Goal: Information Seeking & Learning: Learn about a topic

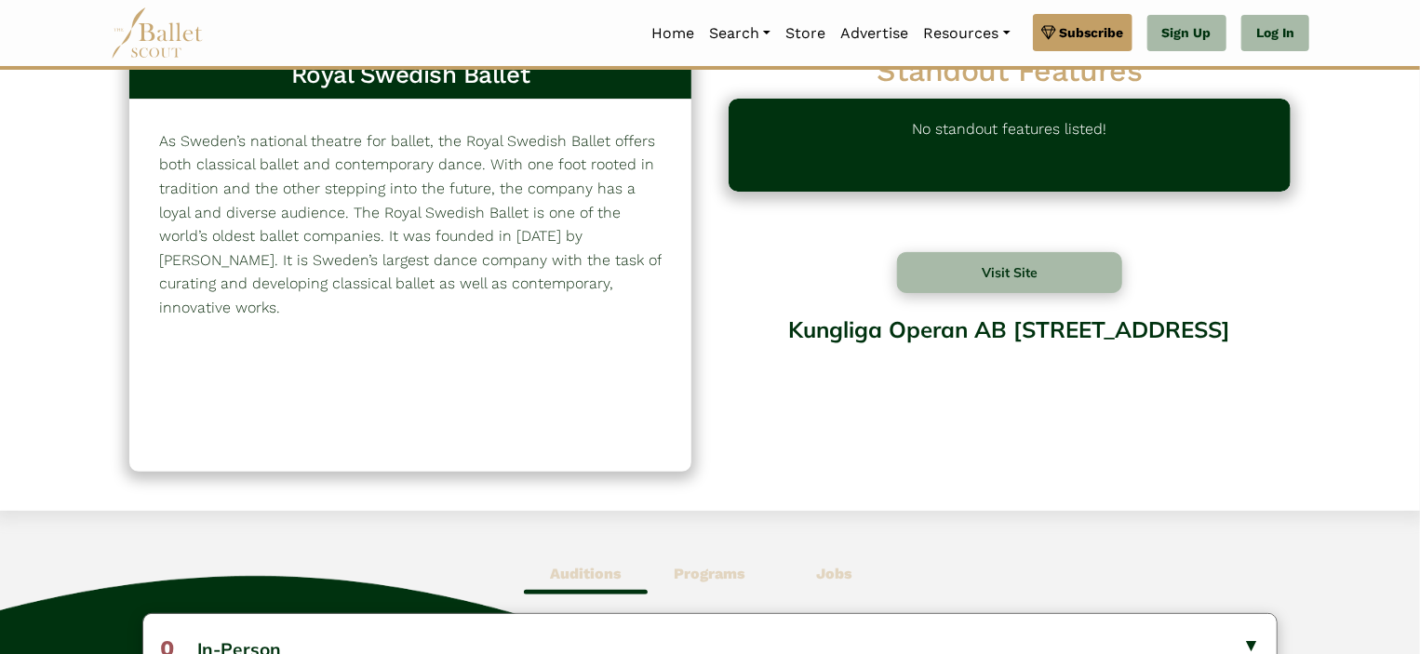
scroll to position [56, 0]
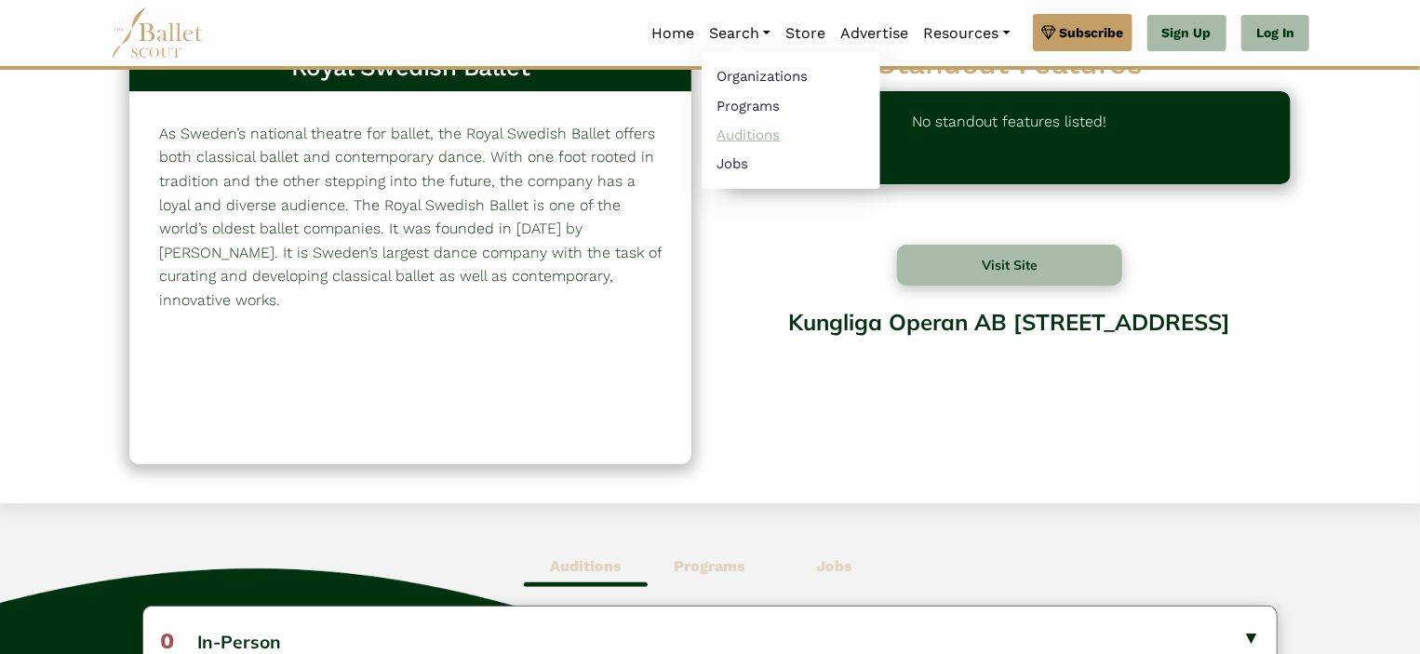
click at [741, 134] on link "Auditions" at bounding box center [791, 134] width 179 height 29
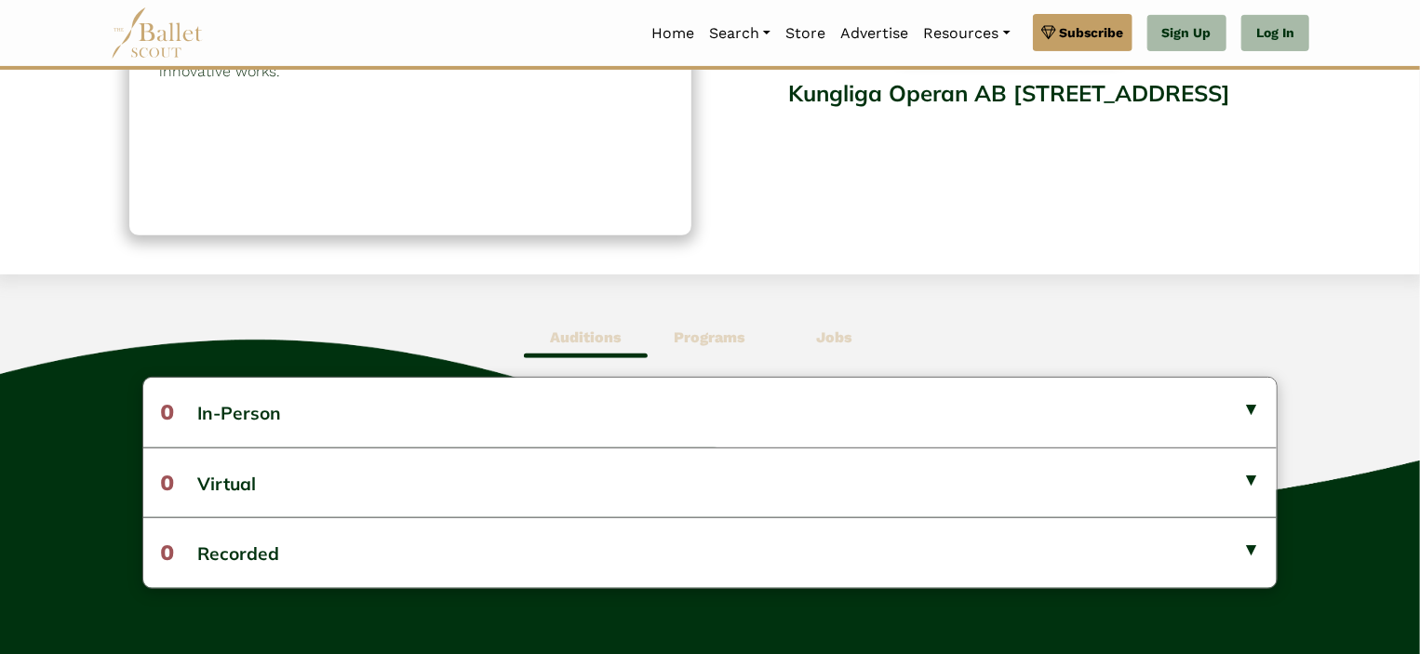
scroll to position [0, 0]
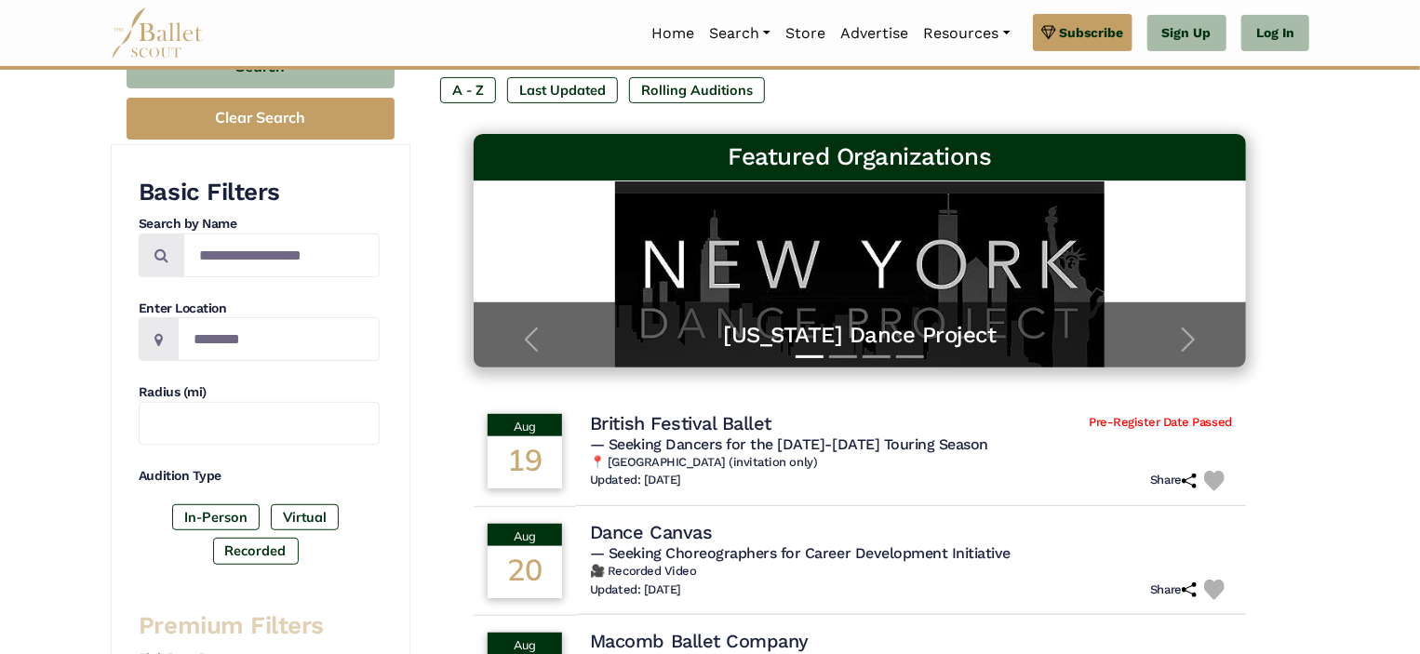
scroll to position [231, 0]
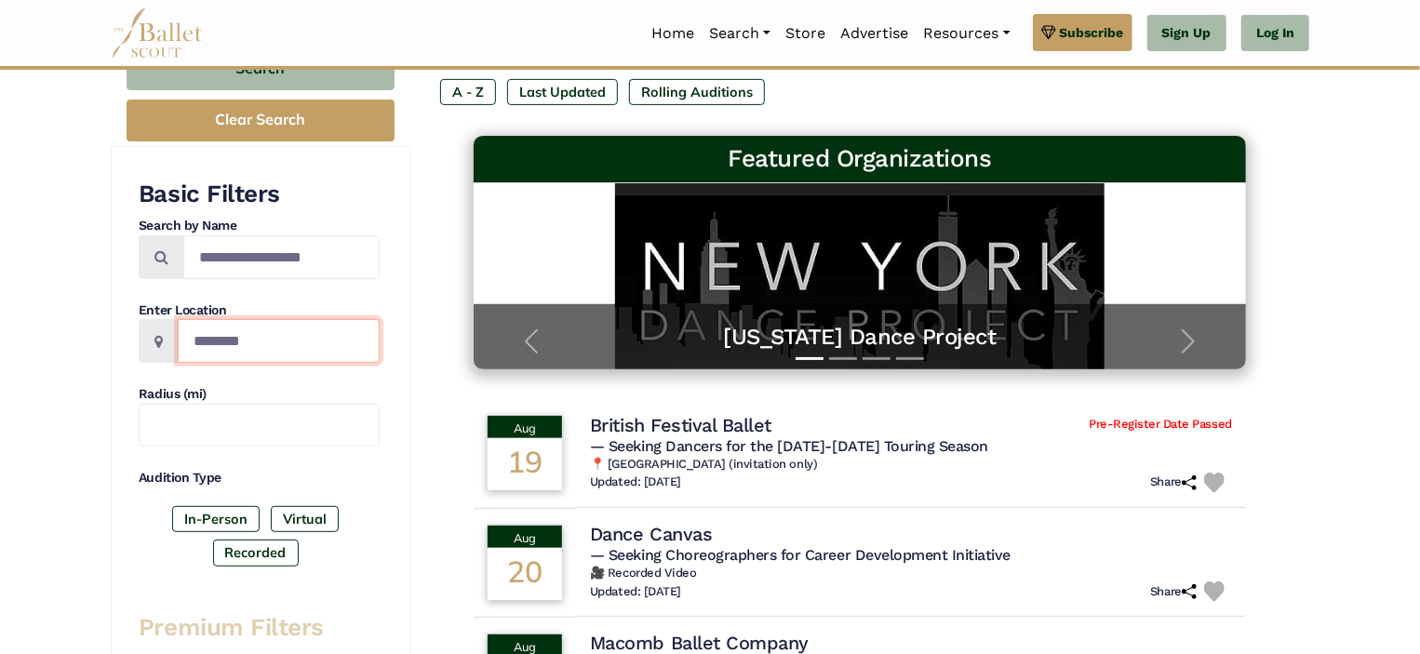
click at [253, 334] on input "Location" at bounding box center [279, 341] width 202 height 44
type input "******"
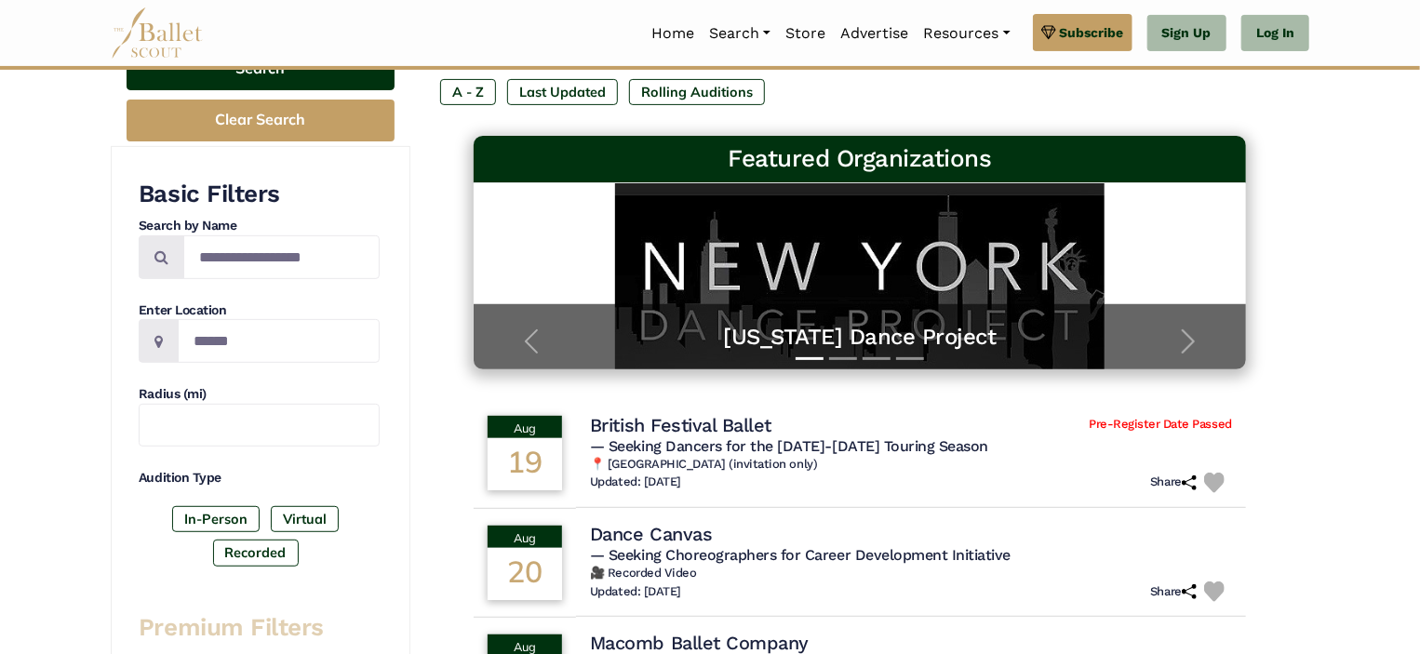
drag, startPoint x: 329, startPoint y: 65, endPoint x: 333, endPoint y: 81, distance: 16.5
click at [333, 81] on button "Search" at bounding box center [261, 69] width 268 height 44
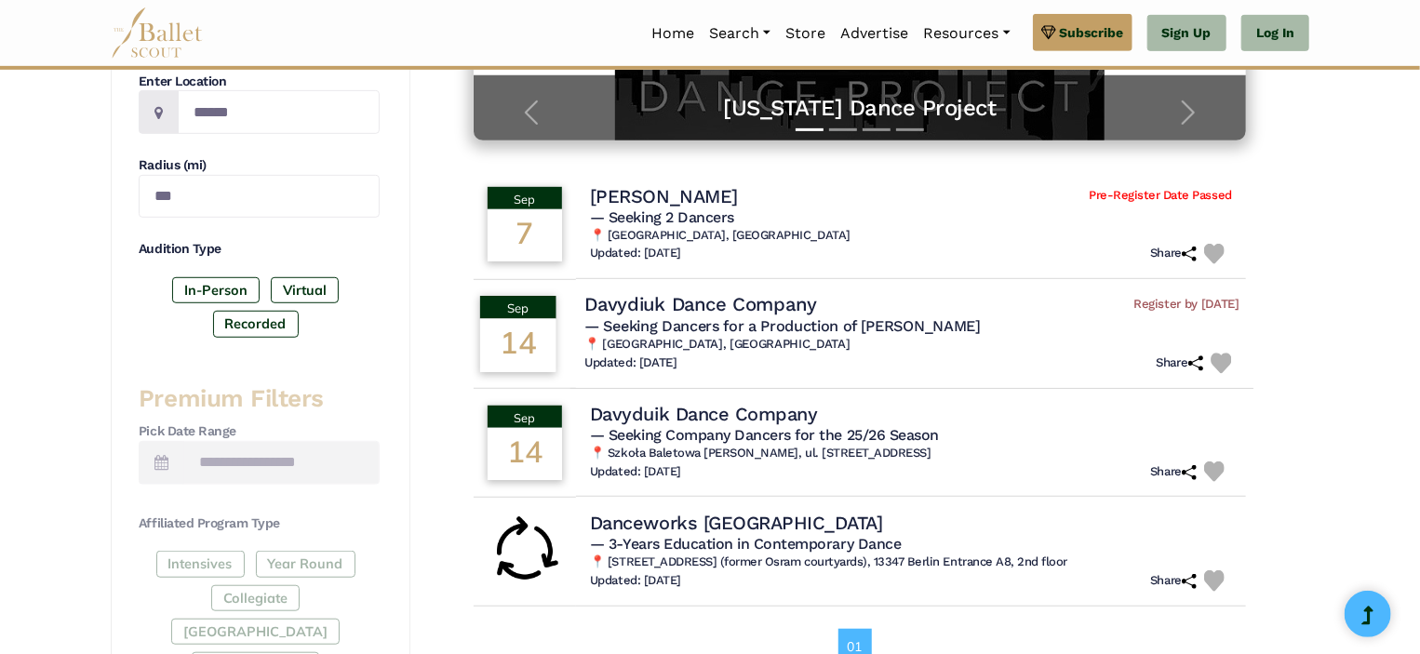
scroll to position [461, 0]
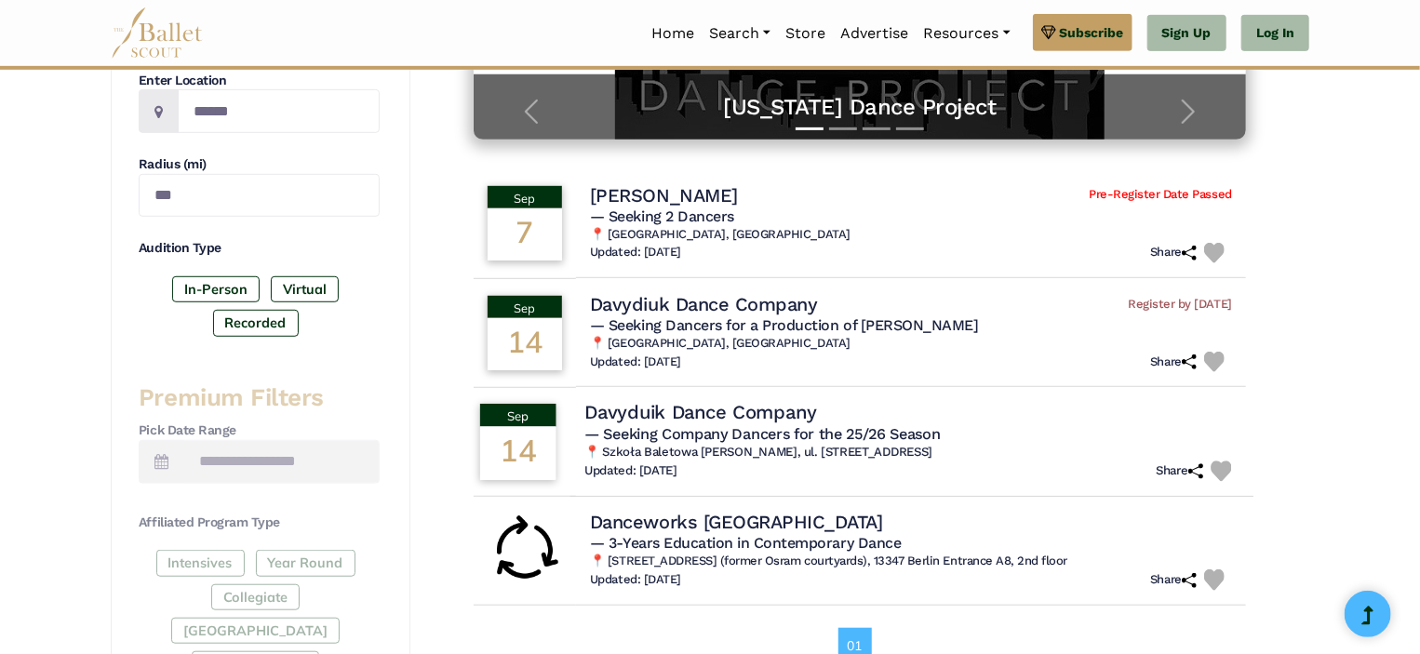
click at [634, 413] on h4 "Davyduik Dance Company" at bounding box center [701, 412] width 232 height 25
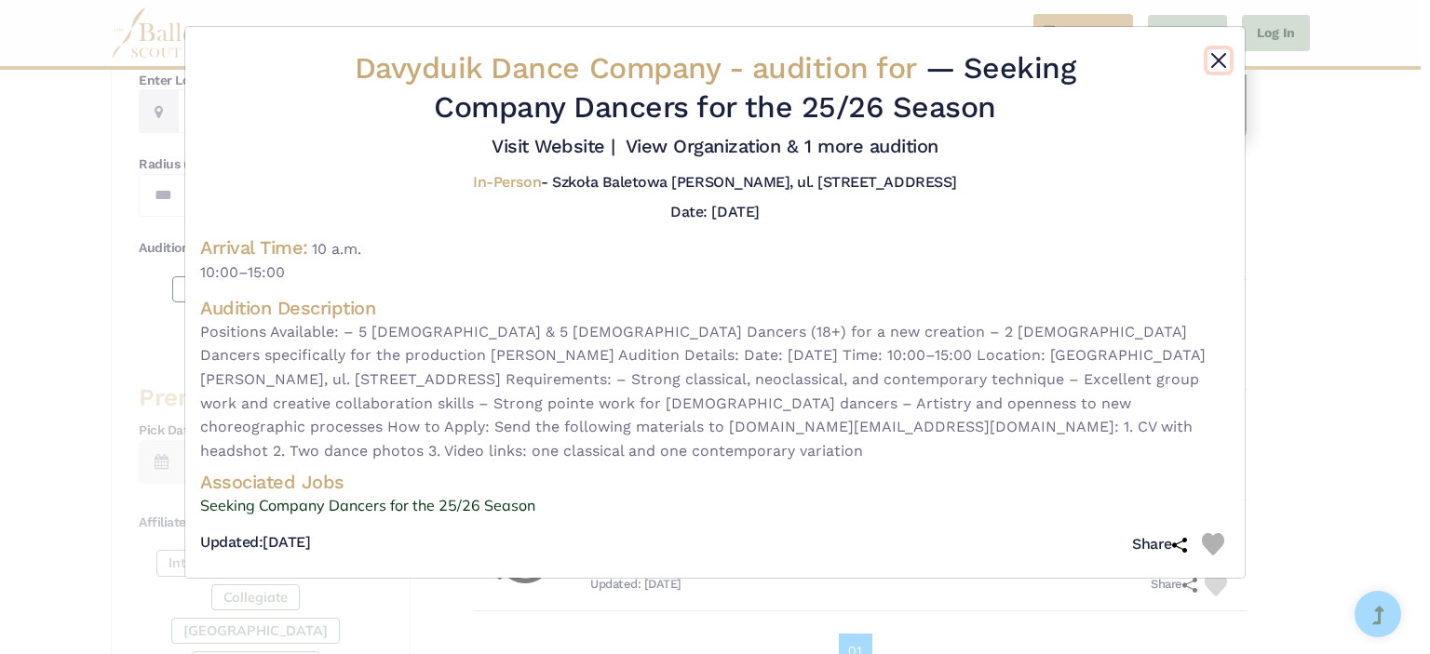
click at [1218, 57] on button "Close" at bounding box center [1218, 60] width 22 height 22
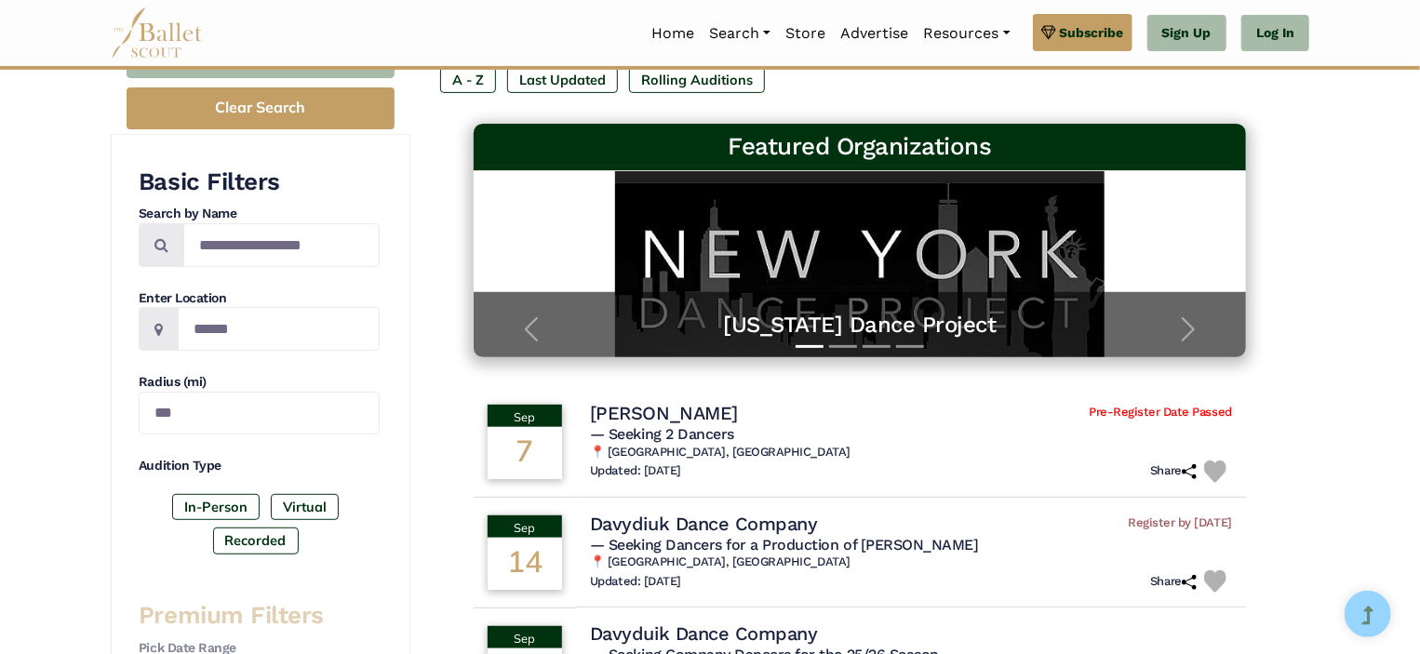
scroll to position [241, 0]
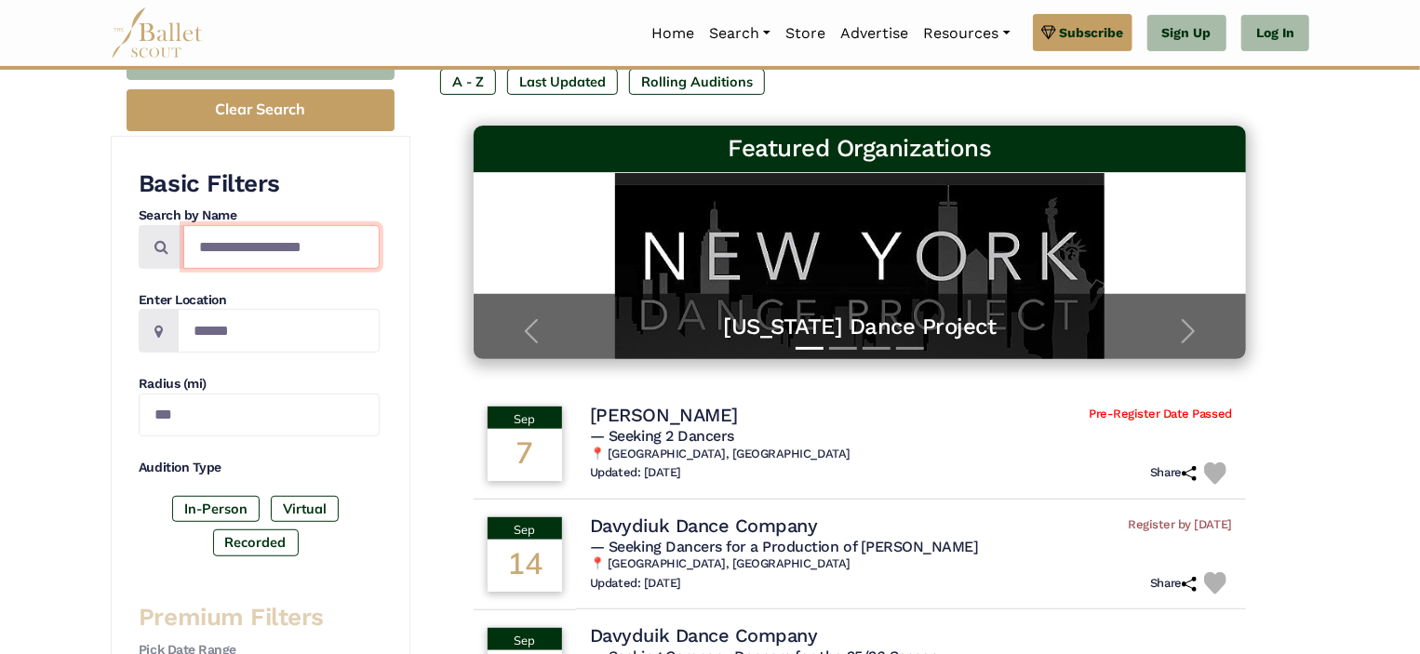
drag, startPoint x: 335, startPoint y: 235, endPoint x: 275, endPoint y: 236, distance: 60.5
click at [275, 236] on input "Search by names..." at bounding box center [281, 247] width 196 height 44
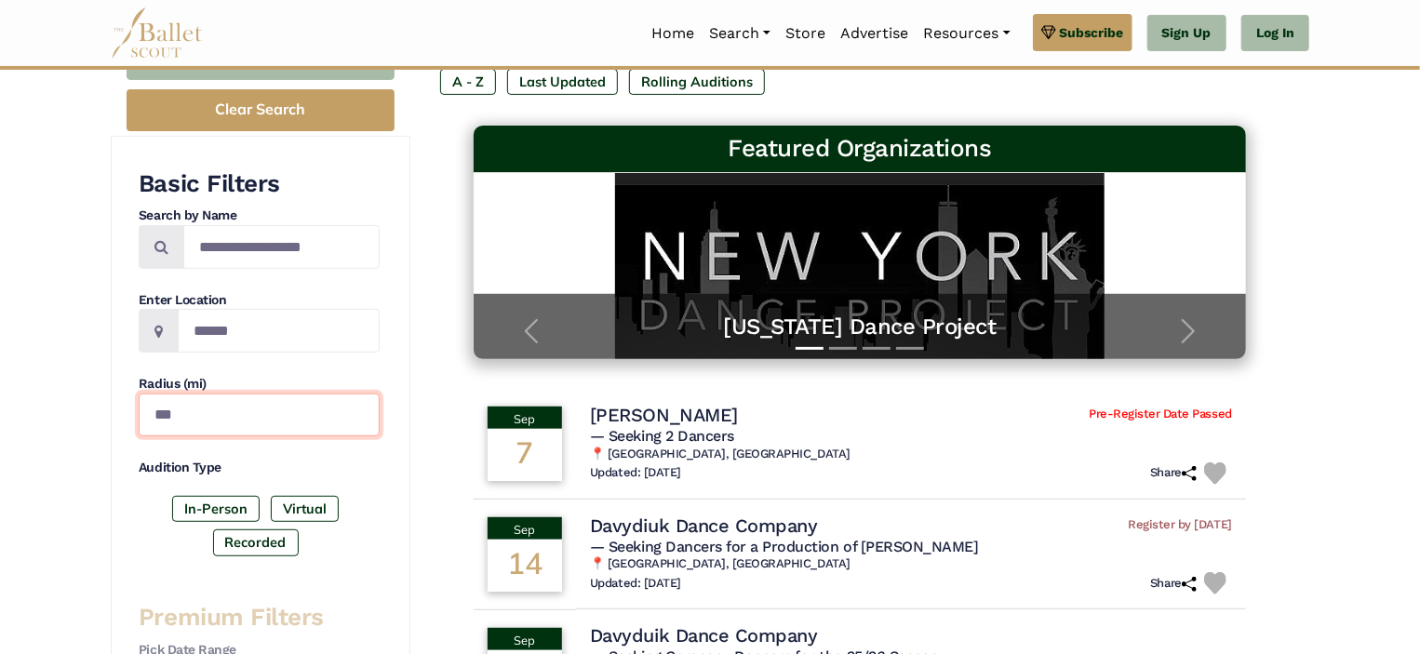
click at [229, 424] on input "***" at bounding box center [259, 416] width 241 height 44
drag, startPoint x: 229, startPoint y: 424, endPoint x: 155, endPoint y: 422, distance: 73.6
click at [155, 422] on input "***" at bounding box center [259, 416] width 241 height 44
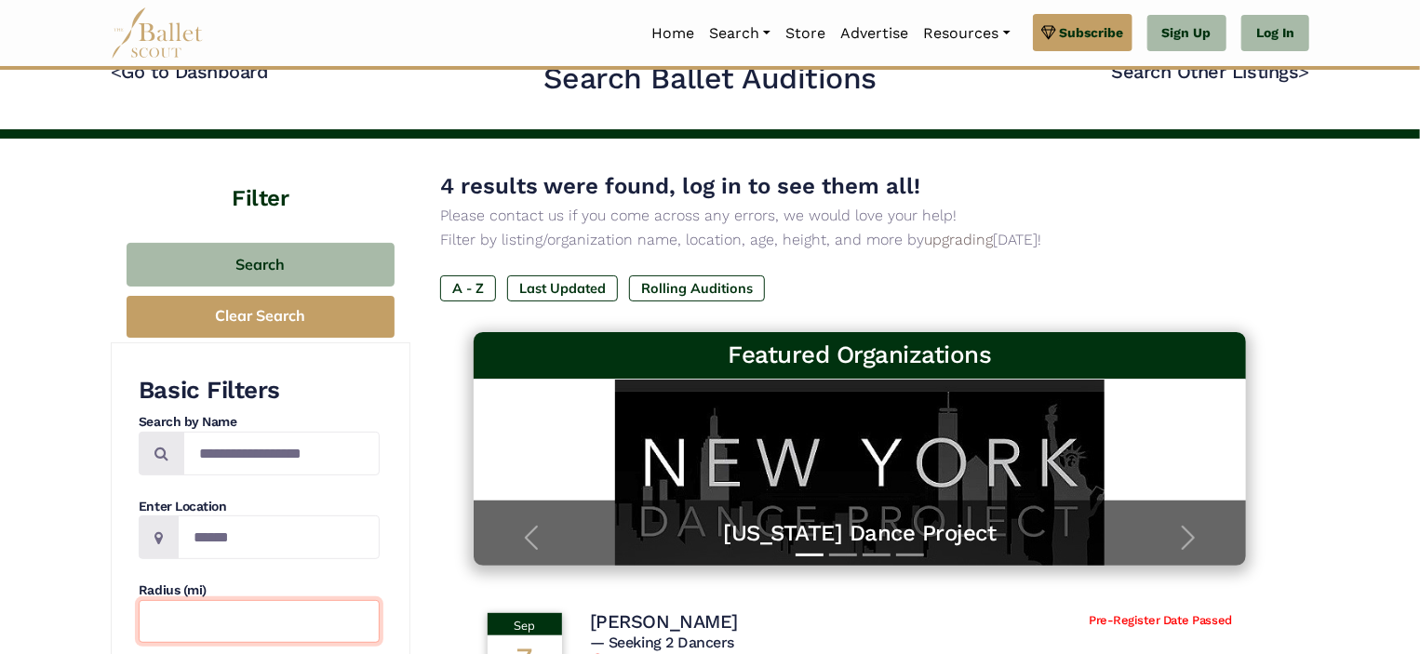
scroll to position [29, 0]
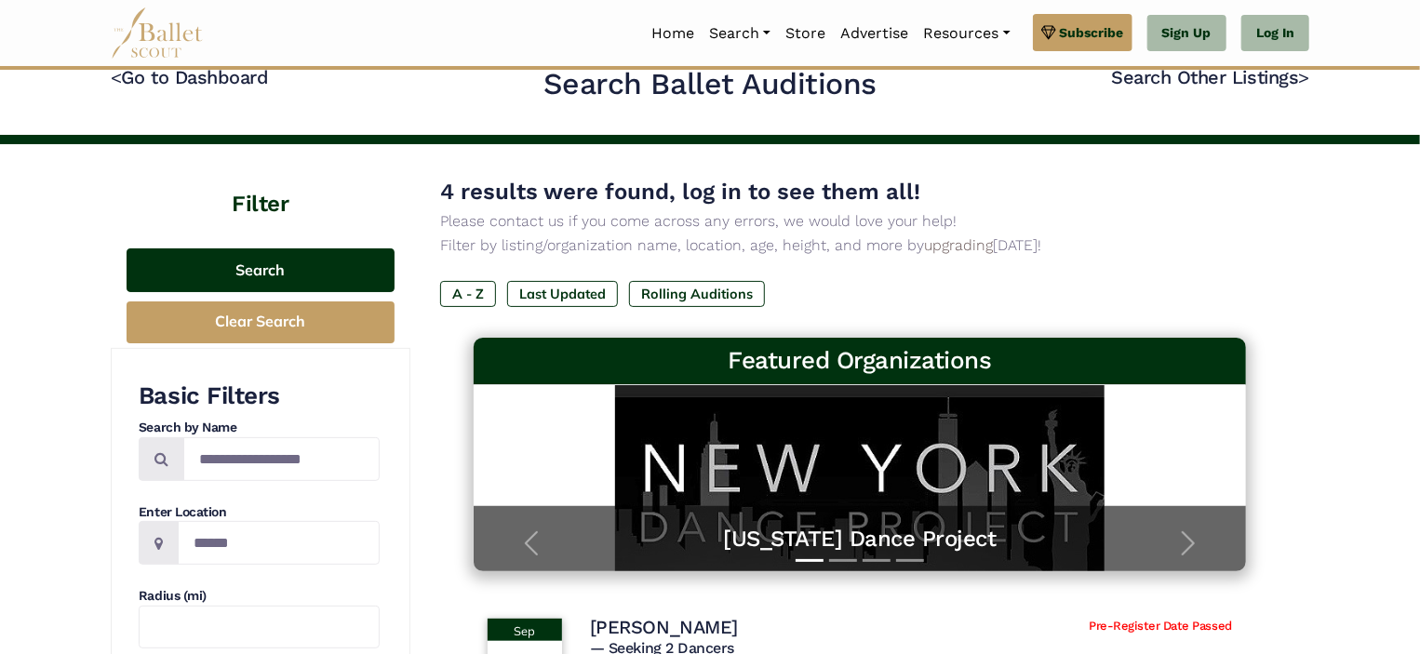
click at [304, 252] on button "Search" at bounding box center [261, 271] width 268 height 44
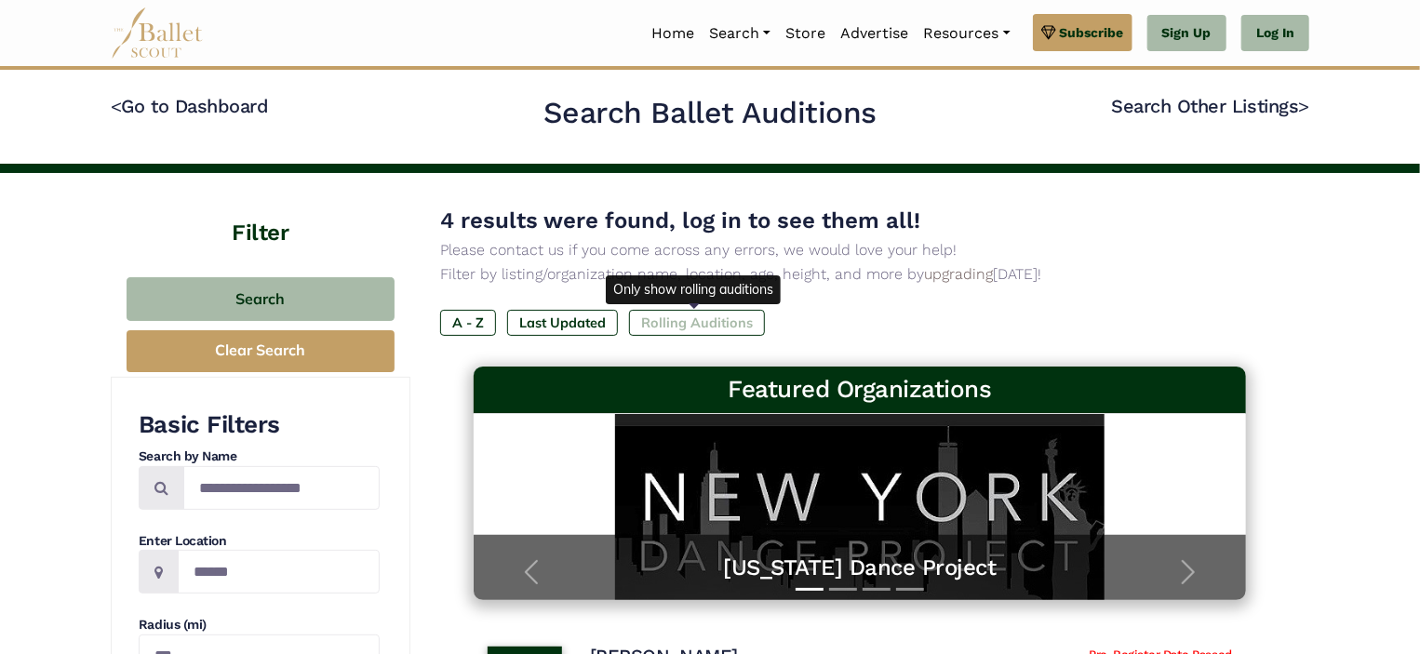
click at [693, 329] on label "Rolling Auditions" at bounding box center [697, 323] width 136 height 26
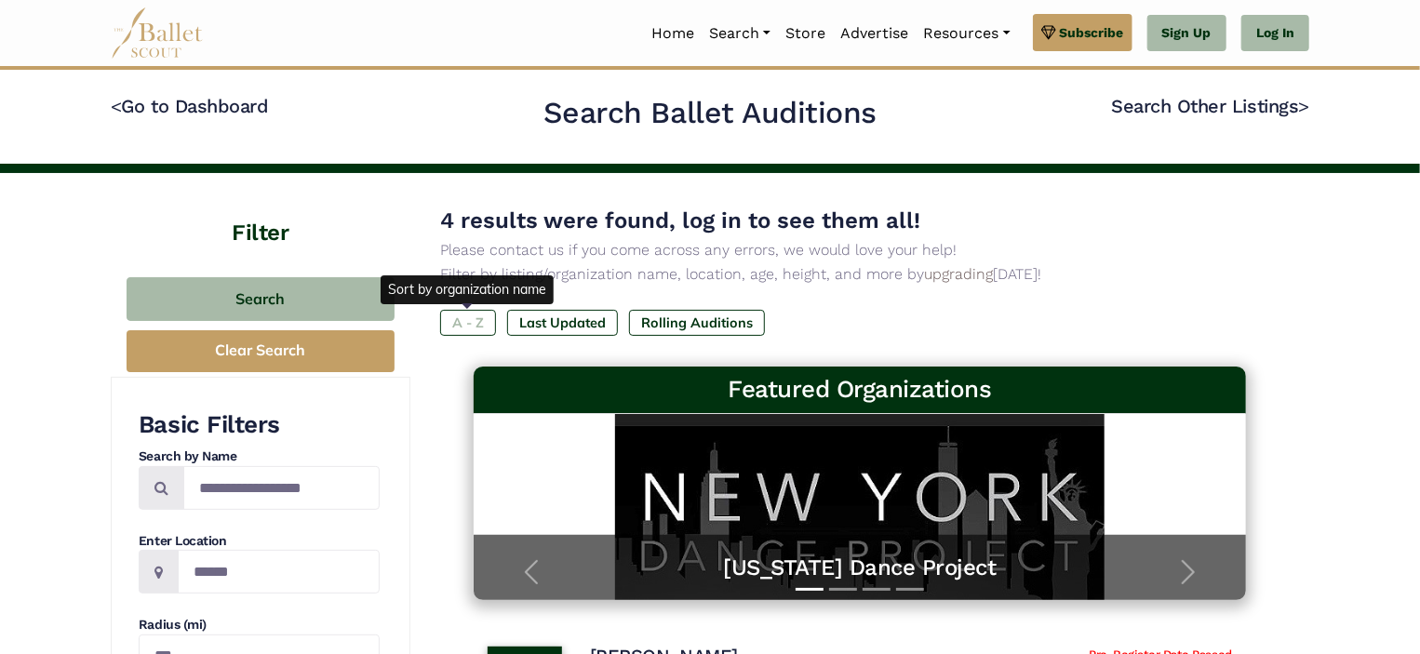
click at [454, 331] on label "A - Z" at bounding box center [468, 323] width 56 height 26
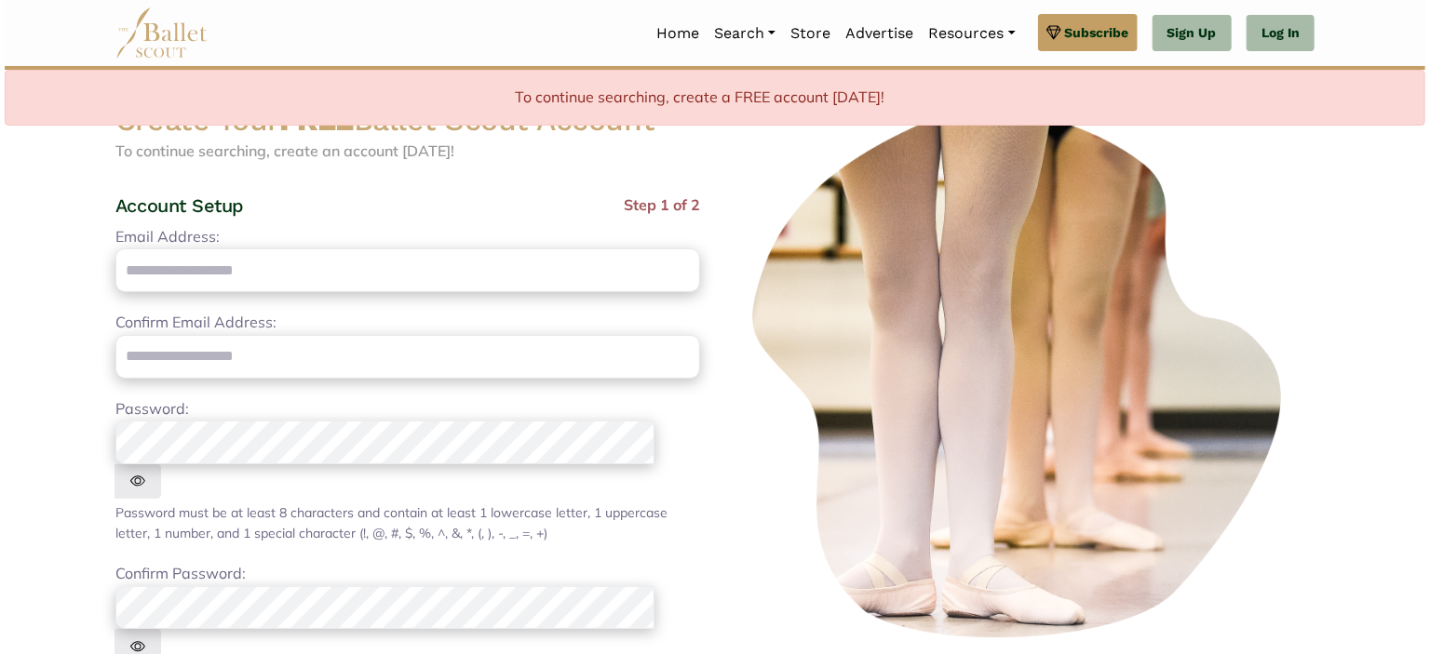
scroll to position [93, 0]
